Goal: Transaction & Acquisition: Purchase product/service

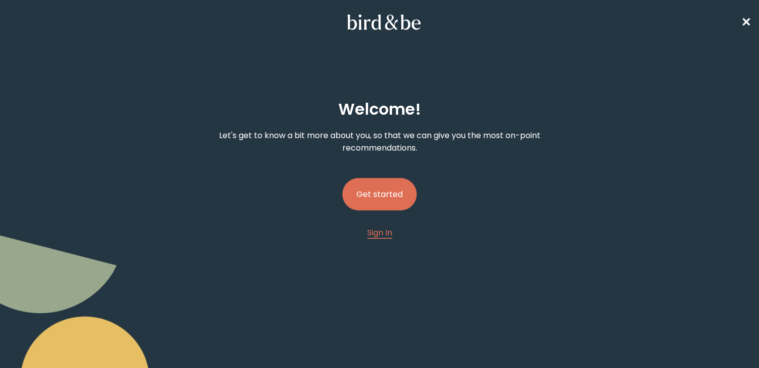
click at [376, 188] on button "Get started" at bounding box center [379, 194] width 74 height 32
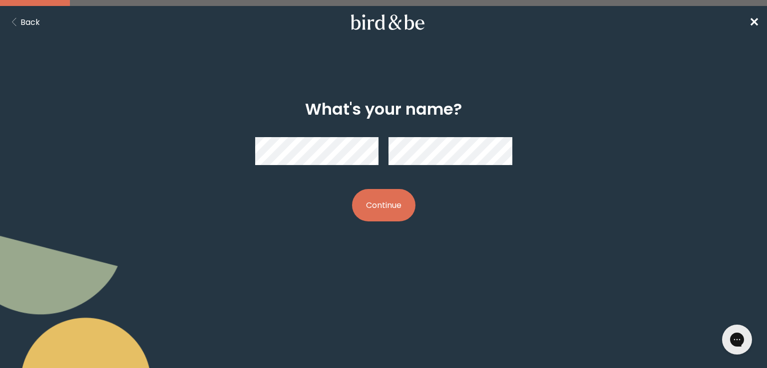
click at [388, 202] on button "Continue" at bounding box center [383, 205] width 63 height 32
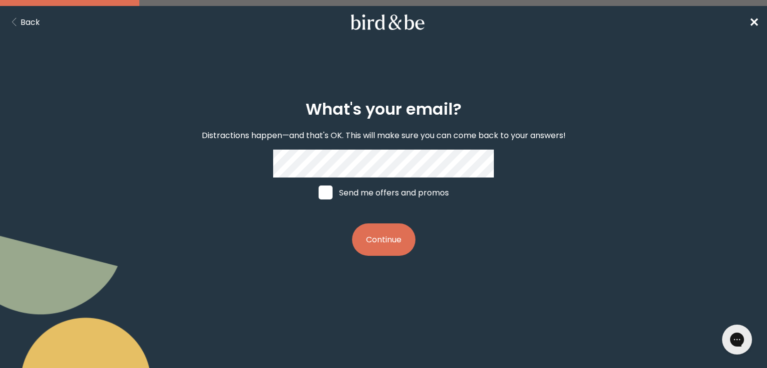
click at [754, 22] on span "✕" at bounding box center [754, 22] width 10 height 16
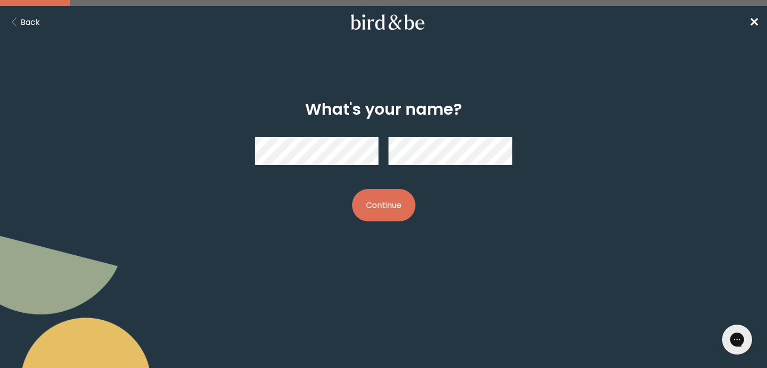
click at [381, 211] on button "Continue" at bounding box center [383, 205] width 63 height 32
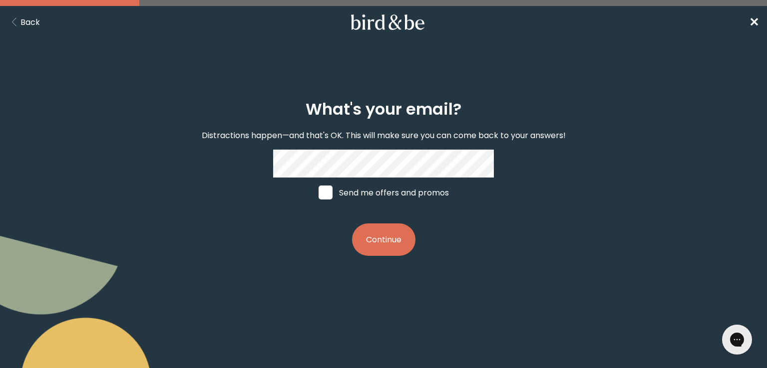
click at [375, 254] on button "Continue" at bounding box center [383, 240] width 63 height 32
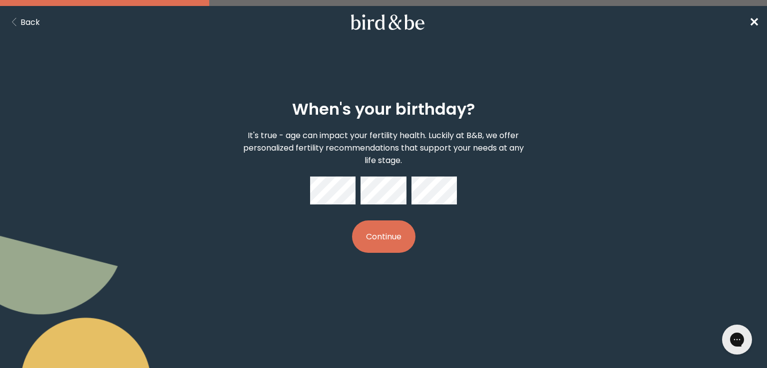
click at [393, 236] on button "Continue" at bounding box center [383, 237] width 63 height 32
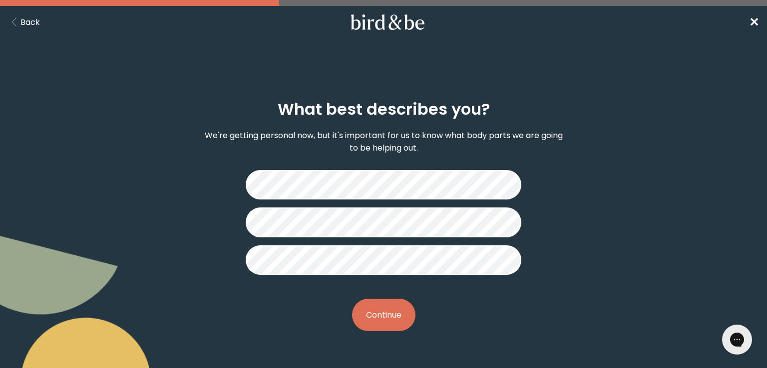
click at [387, 323] on button "Continue" at bounding box center [383, 315] width 63 height 32
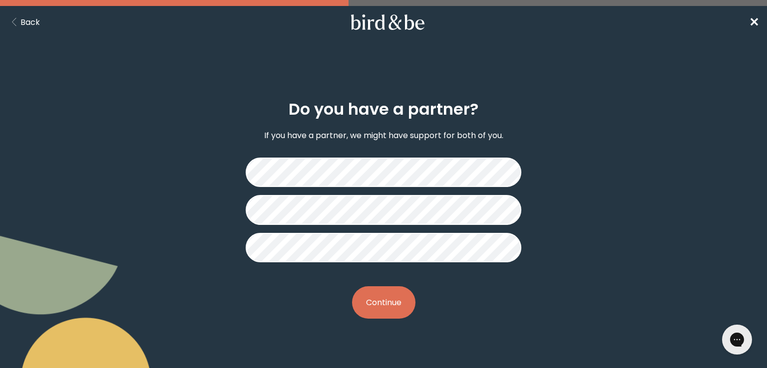
click at [381, 310] on button "Continue" at bounding box center [383, 303] width 63 height 32
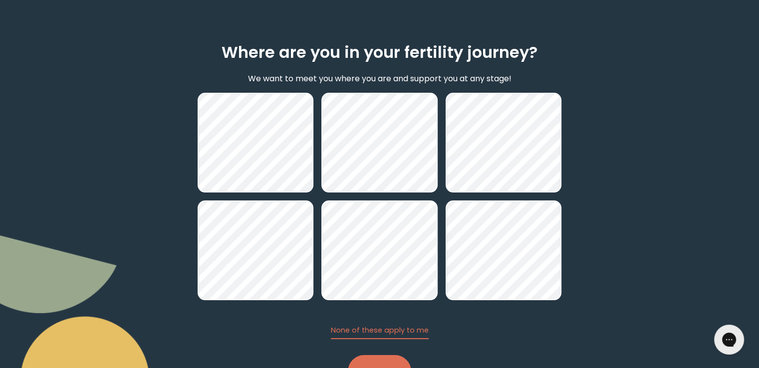
scroll to position [84, 0]
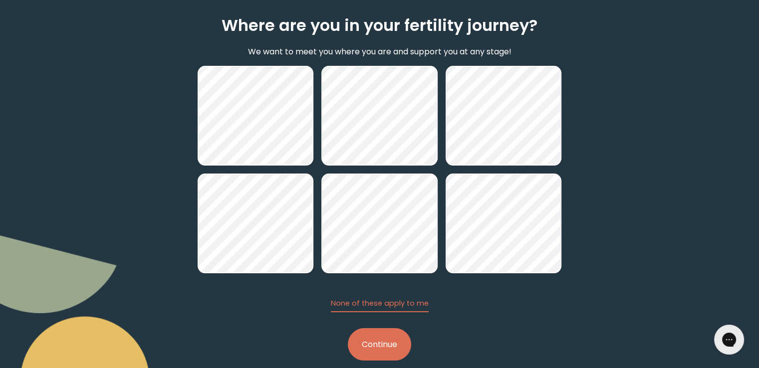
click at [381, 352] on button "Continue" at bounding box center [379, 345] width 63 height 32
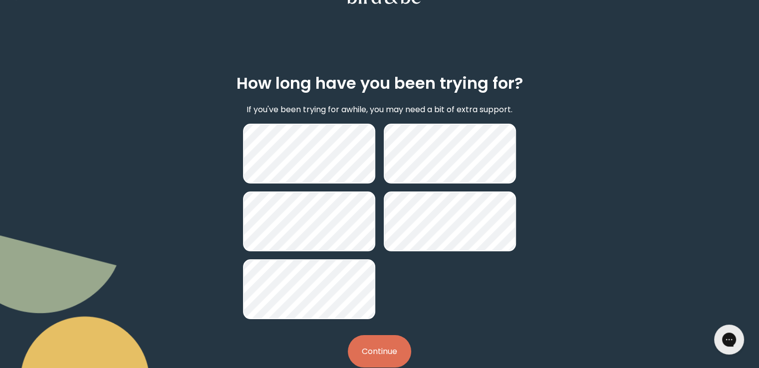
scroll to position [37, 0]
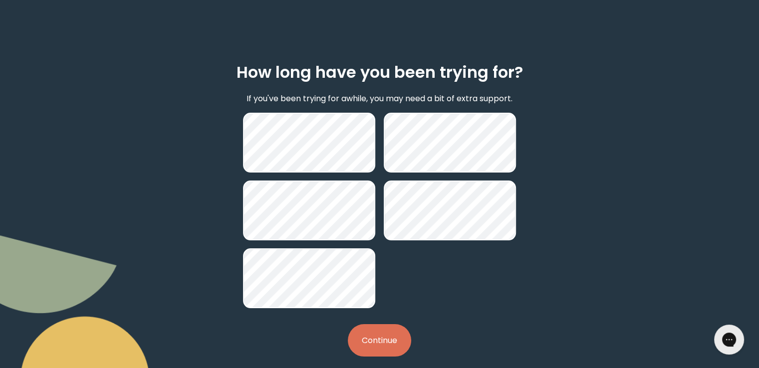
click at [393, 335] on button "Continue" at bounding box center [379, 341] width 63 height 32
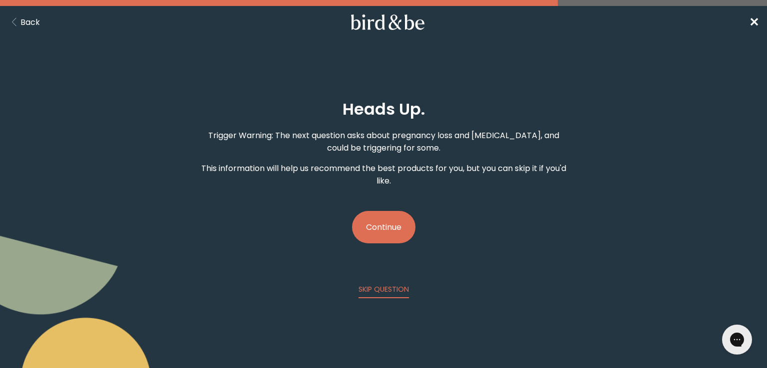
click at [389, 220] on button "Continue" at bounding box center [383, 227] width 63 height 32
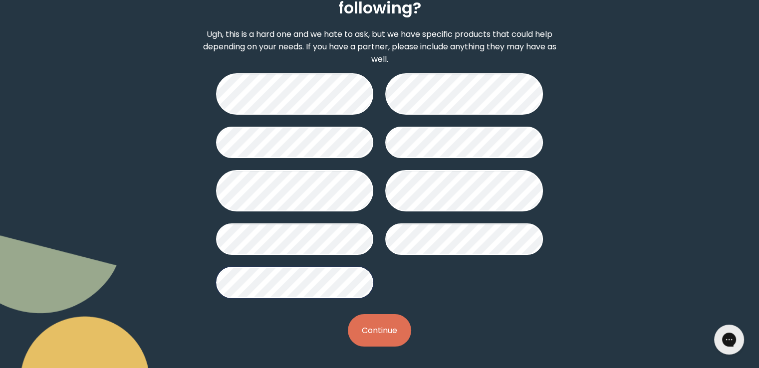
scroll to position [126, 0]
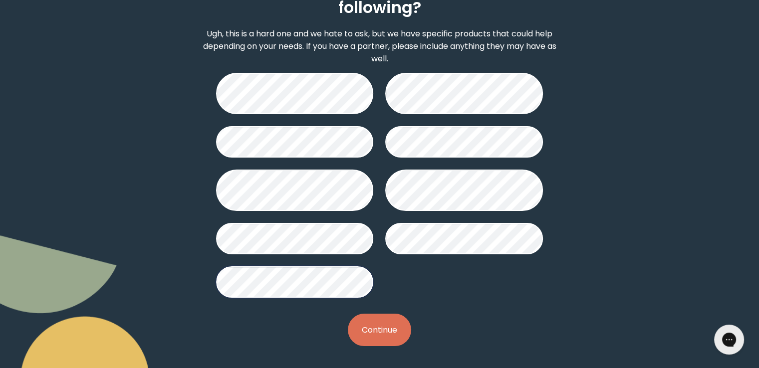
click at [379, 322] on button "Continue" at bounding box center [379, 330] width 63 height 32
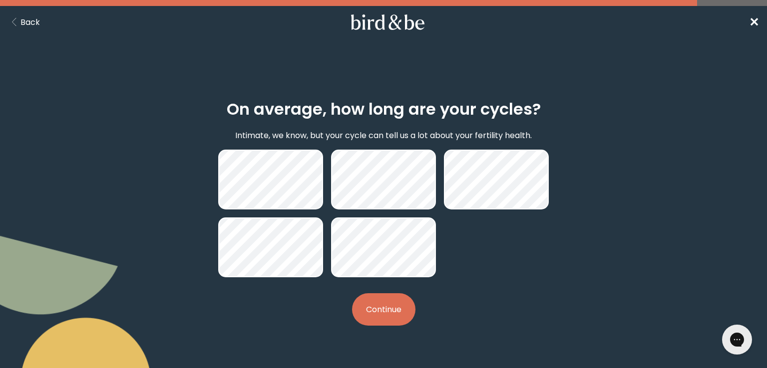
click at [379, 307] on button "Continue" at bounding box center [383, 310] width 63 height 32
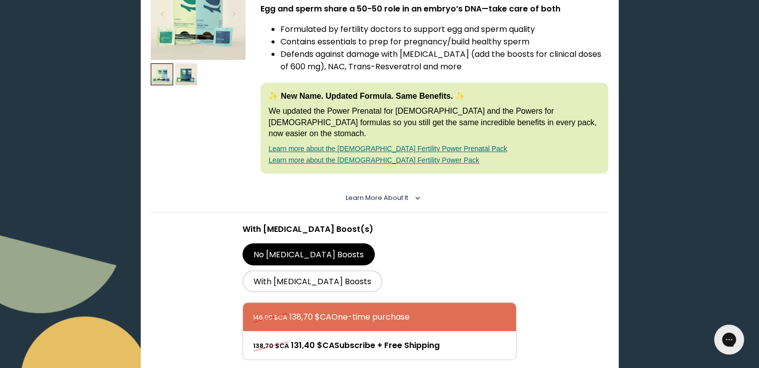
scroll to position [238, 0]
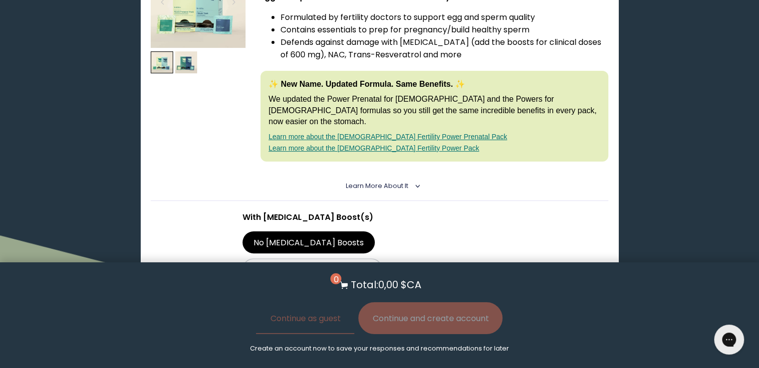
click at [541, 225] on section "With CoQ10 Boost(s) No CoQ10 Boosts With CoQ10 Boosts 146,00 $CA 138,70 $CA One…" at bounding box center [380, 298] width 458 height 195
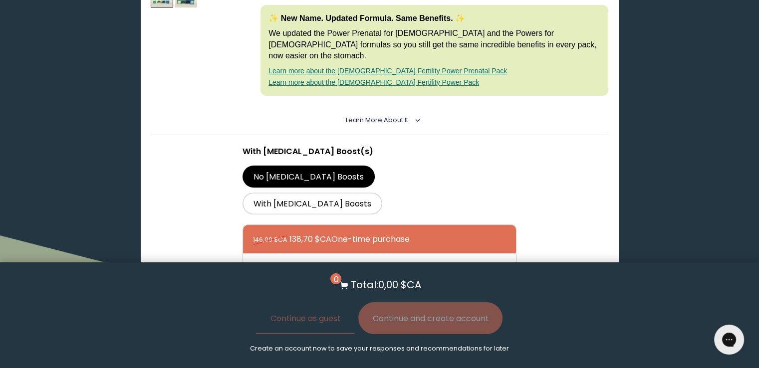
scroll to position [322, 0]
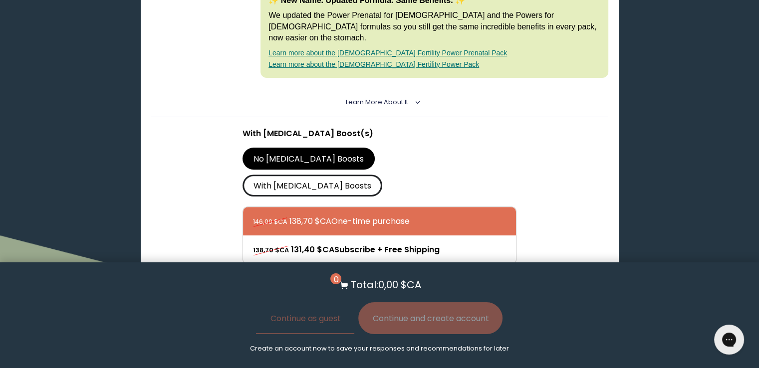
click at [375, 175] on label "With CoQ10 Boosts" at bounding box center [313, 186] width 140 height 22
click at [0, 0] on input "With CoQ10 Boosts" at bounding box center [0, 0] width 0 height 0
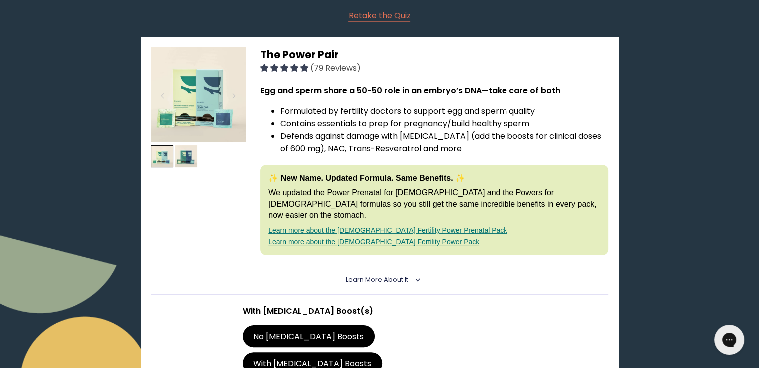
scroll to position [143, 0]
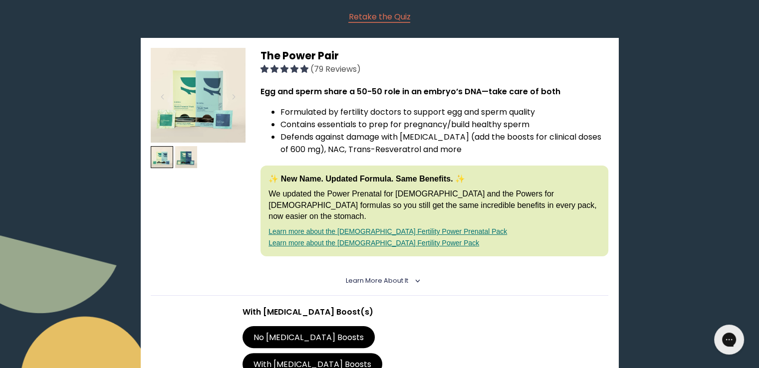
click at [373, 277] on span "Learn More About it" at bounding box center [377, 281] width 62 height 8
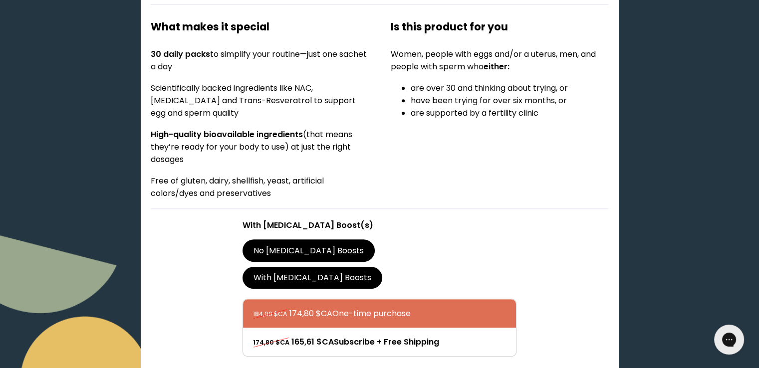
scroll to position [439, 0]
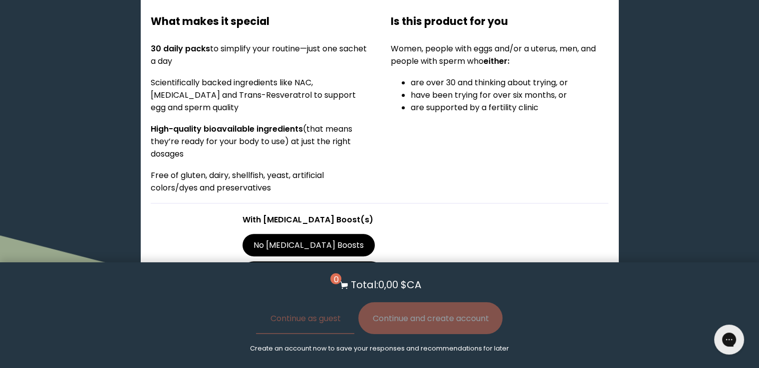
click at [493, 158] on div "Is this product for you Women, people with eggs and/or a uterus, men, and peopl…" at bounding box center [500, 102] width 218 height 204
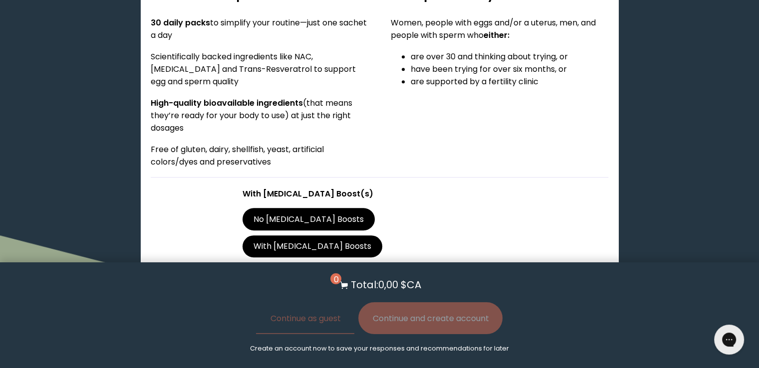
scroll to position [465, 0]
click at [263, 209] on label "No CoQ10 Boosts" at bounding box center [309, 220] width 133 height 22
click at [0, 0] on input "No CoQ10 Boosts" at bounding box center [0, 0] width 0 height 0
click at [347, 236] on label "With CoQ10 Boosts" at bounding box center [313, 247] width 140 height 22
click at [0, 0] on input "With CoQ10 Boosts" at bounding box center [0, 0] width 0 height 0
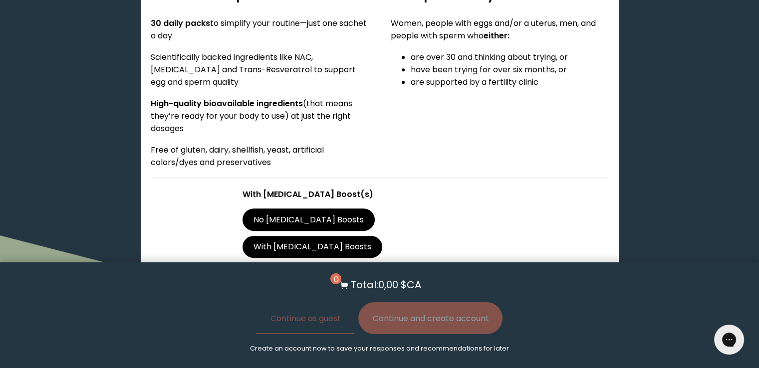
click at [280, 209] on label "No CoQ10 Boosts" at bounding box center [309, 220] width 133 height 22
click at [0, 0] on input "No CoQ10 Boosts" at bounding box center [0, 0] width 0 height 0
click at [367, 236] on label "With CoQ10 Boosts" at bounding box center [313, 247] width 140 height 22
click at [0, 0] on input "With CoQ10 Boosts" at bounding box center [0, 0] width 0 height 0
click at [309, 209] on label "No CoQ10 Boosts" at bounding box center [309, 220] width 133 height 22
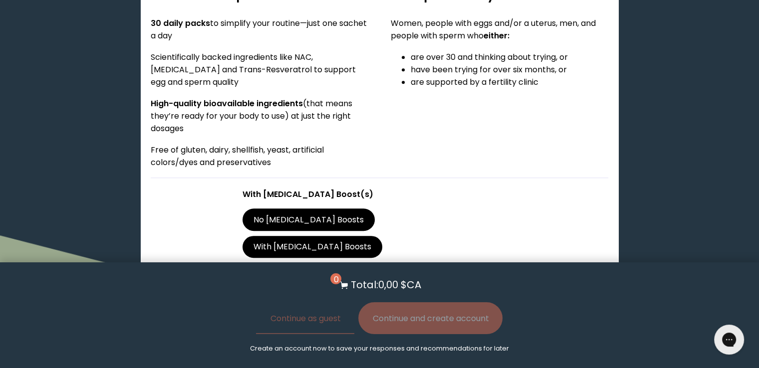
click at [0, 0] on input "No CoQ10 Boosts" at bounding box center [0, 0] width 0 height 0
click at [383, 236] on label "With CoQ10 Boosts" at bounding box center [313, 247] width 140 height 22
click at [0, 0] on input "With CoQ10 Boosts" at bounding box center [0, 0] width 0 height 0
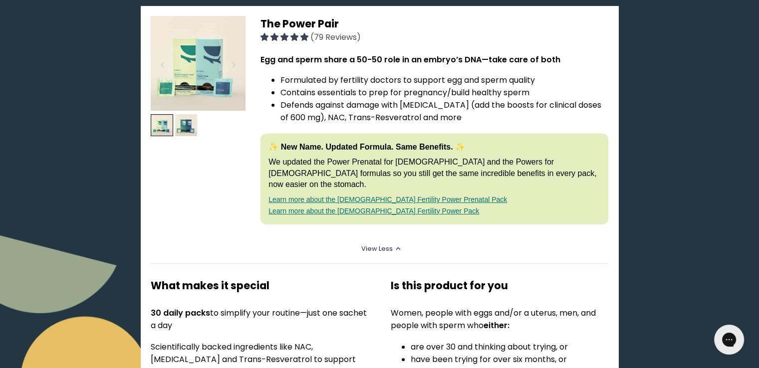
scroll to position [137, 0]
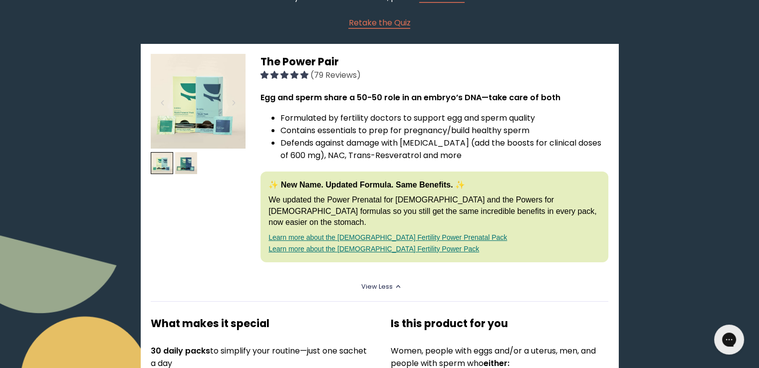
click at [226, 98] on img at bounding box center [198, 101] width 95 height 95
click at [190, 157] on img at bounding box center [186, 163] width 22 height 22
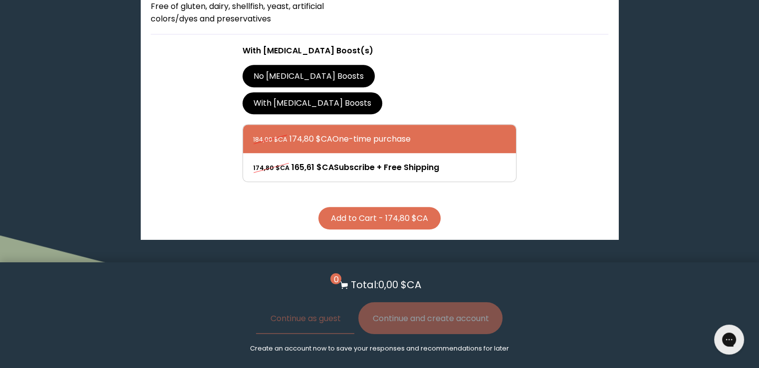
scroll to position [610, 0]
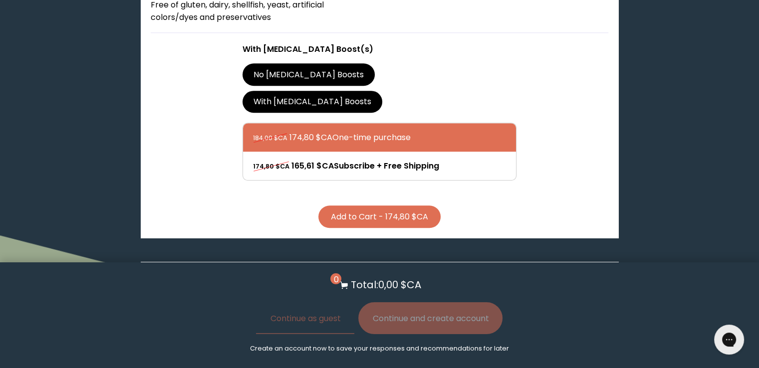
click at [372, 206] on button "Add to Cart - 174,80 $CA" at bounding box center [380, 217] width 122 height 22
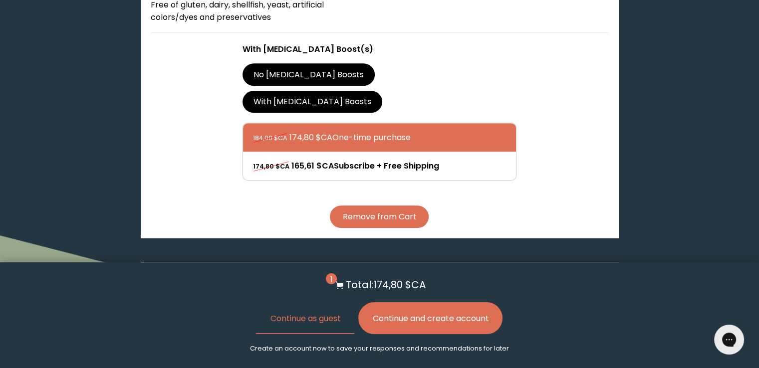
click at [435, 329] on button "Continue and create account" at bounding box center [430, 319] width 144 height 32
